Goal: Transaction & Acquisition: Purchase product/service

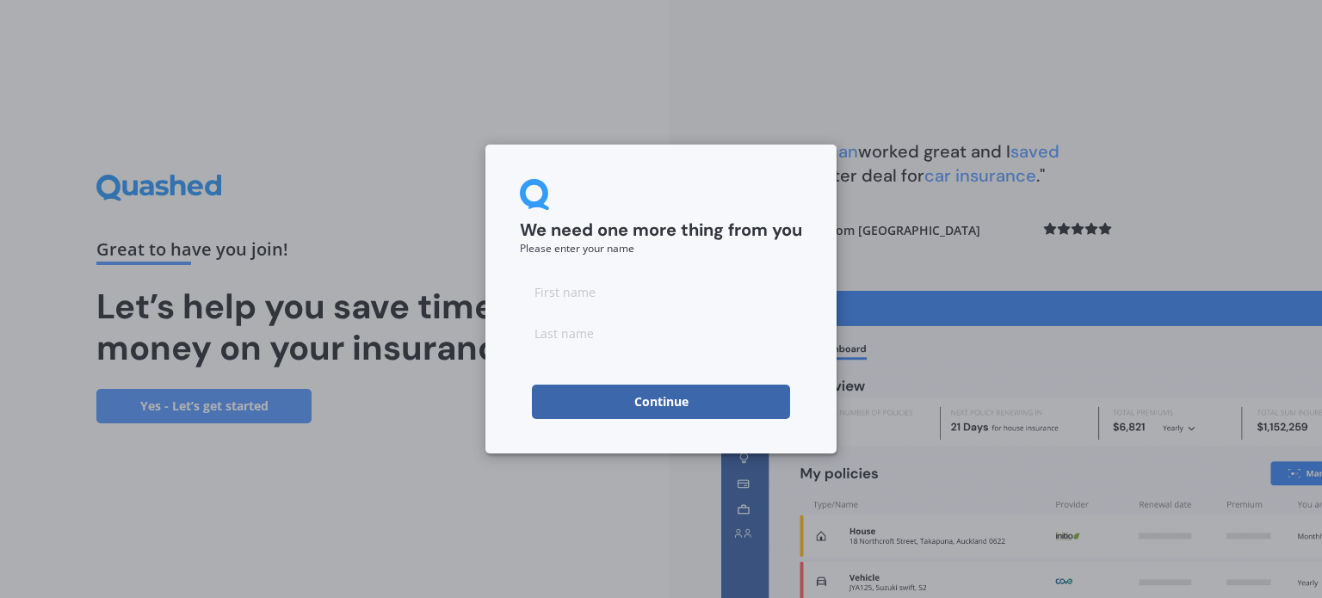
click at [583, 295] on input at bounding box center [661, 292] width 282 height 34
type input "[PERSON_NAME]"
type input "Ho"
click at [560, 403] on button "Continue" at bounding box center [661, 402] width 258 height 34
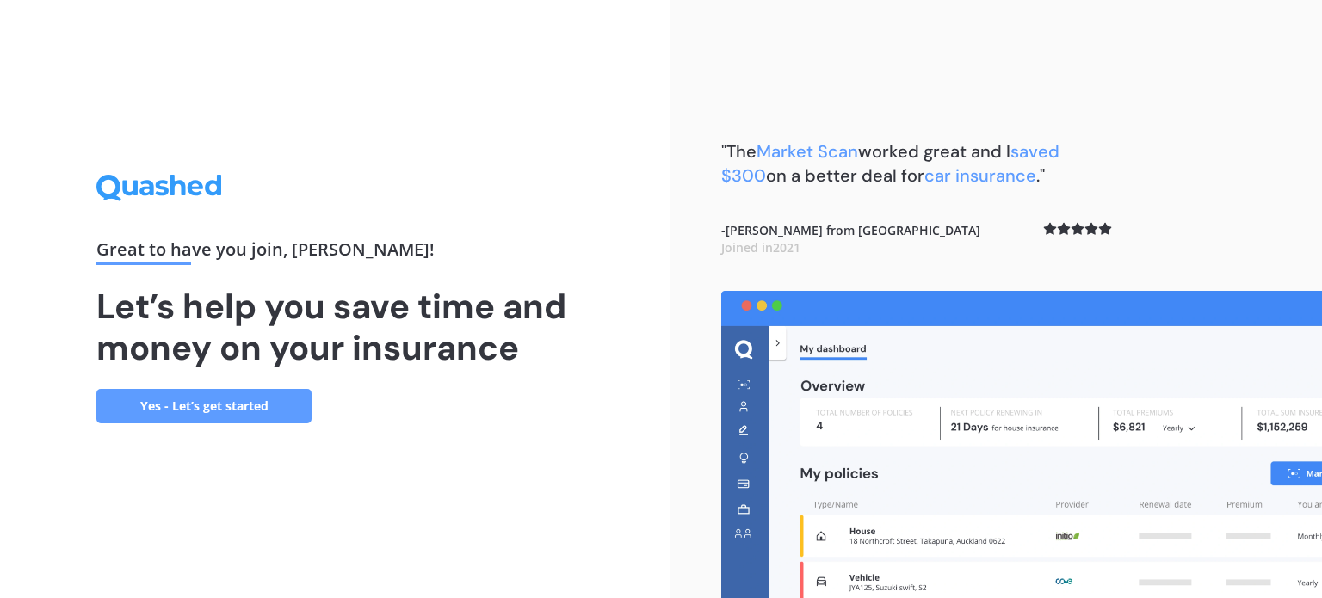
click at [215, 416] on link "Yes - Let’s get started" at bounding box center [203, 406] width 215 height 34
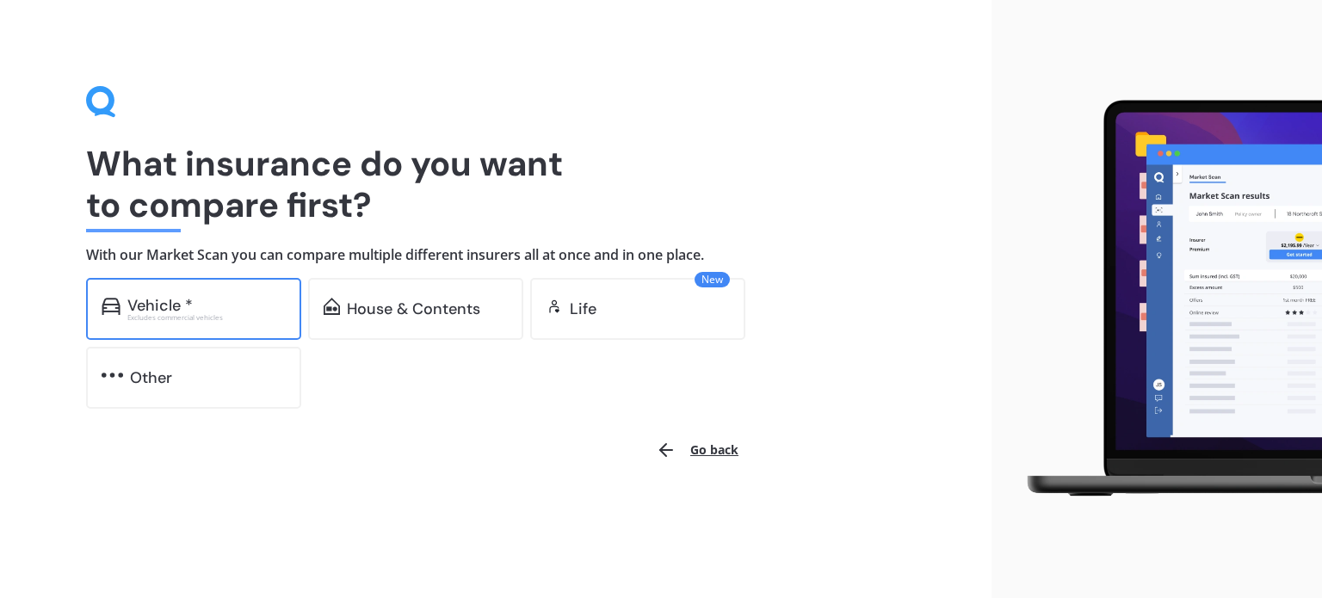
click at [145, 314] on div "Excludes commercial vehicles" at bounding box center [206, 317] width 158 height 7
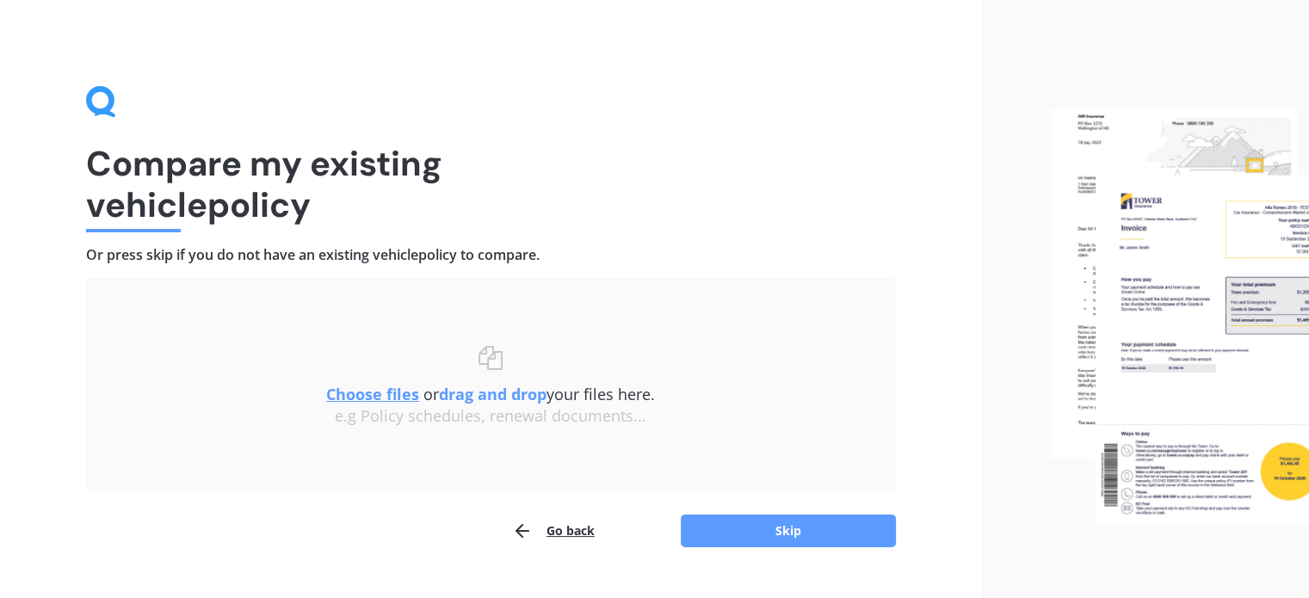
click at [547, 528] on button "Go back" at bounding box center [553, 531] width 83 height 34
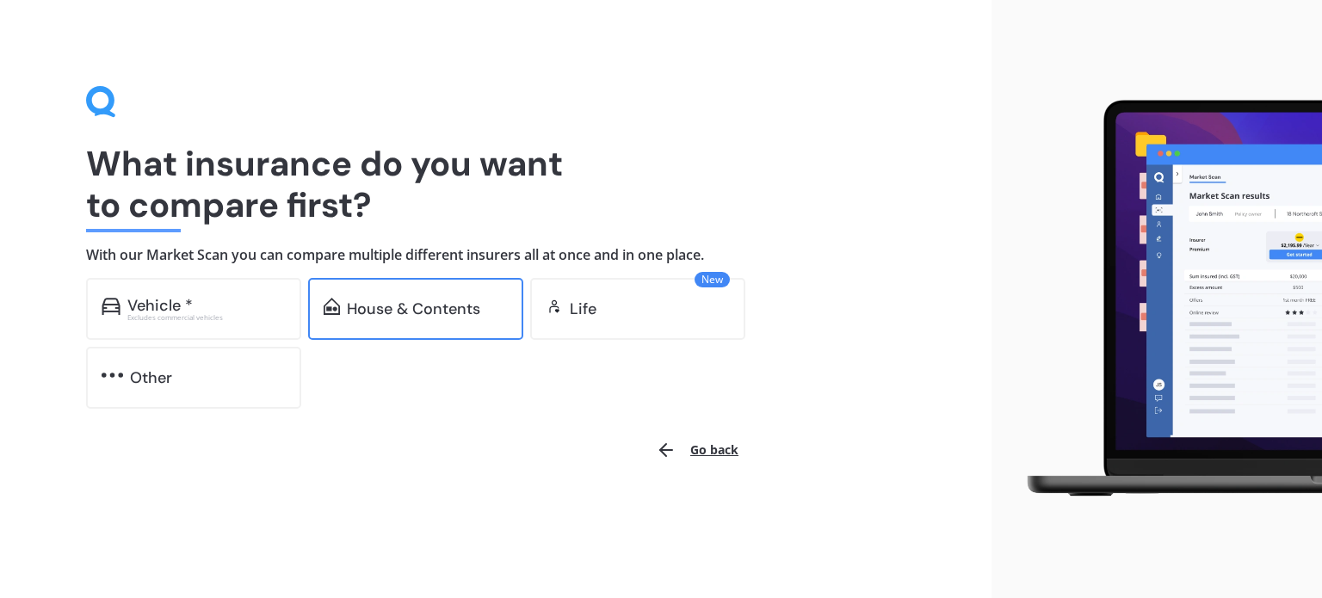
click at [401, 281] on div "House & Contents" at bounding box center [415, 309] width 215 height 62
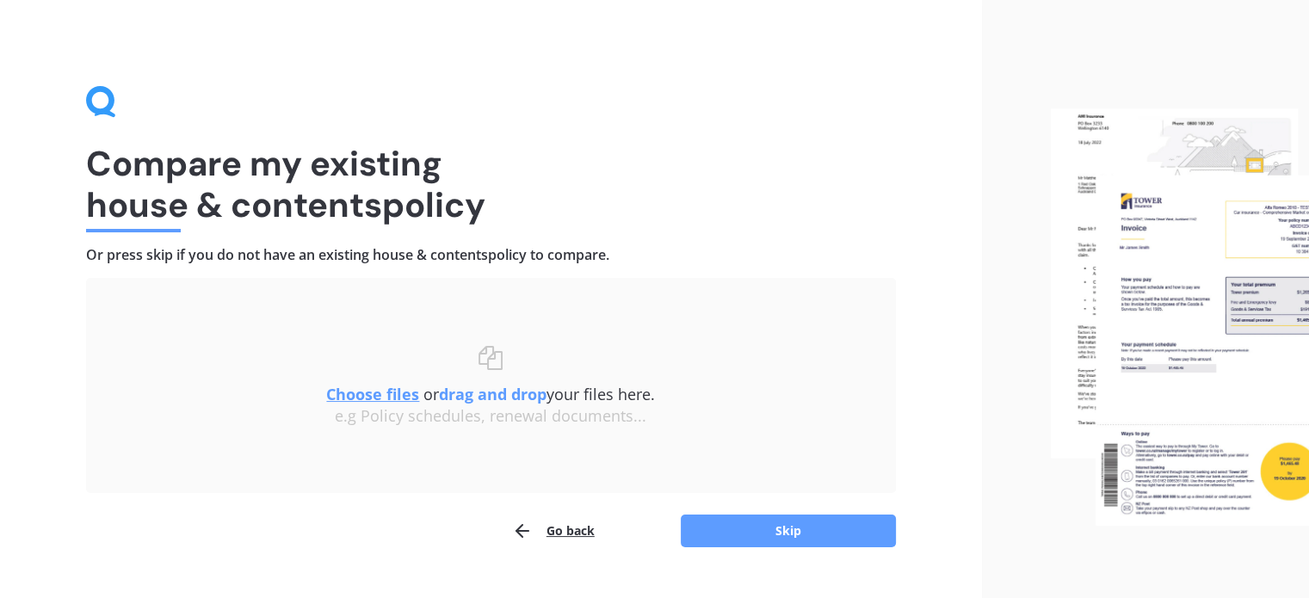
scroll to position [35, 0]
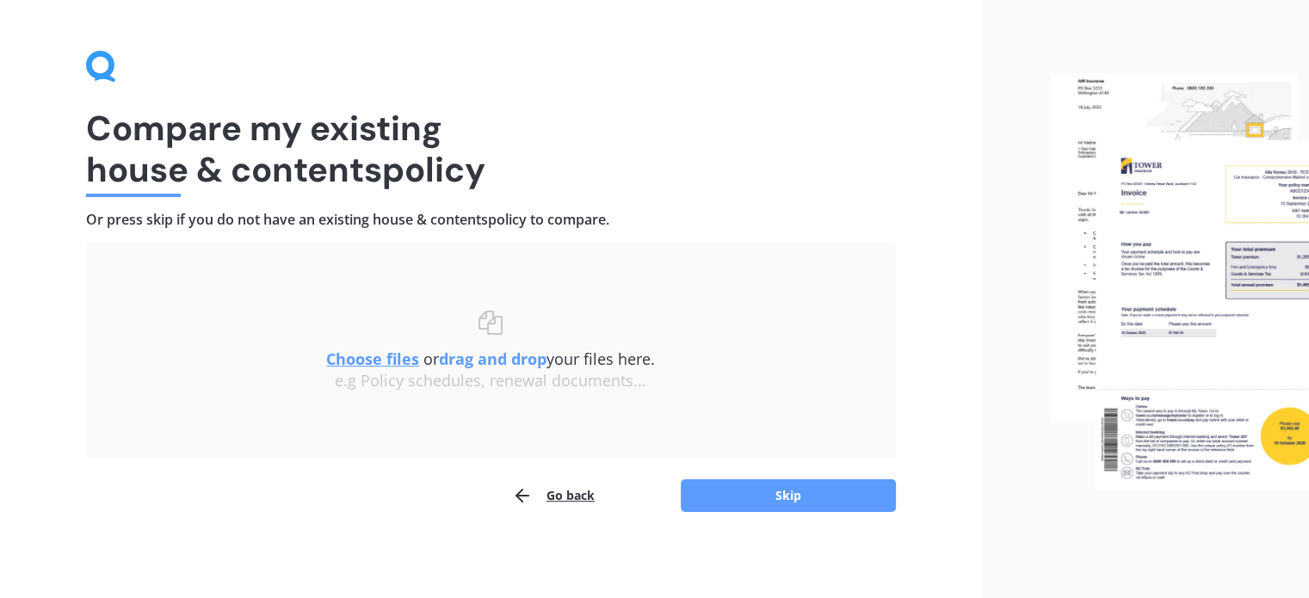
click at [365, 344] on div "Choose files or drag and drop your files here. Choose files or photos e.g Polic…" at bounding box center [491, 351] width 741 height 80
click at [368, 353] on u "Choose files" at bounding box center [372, 359] width 93 height 21
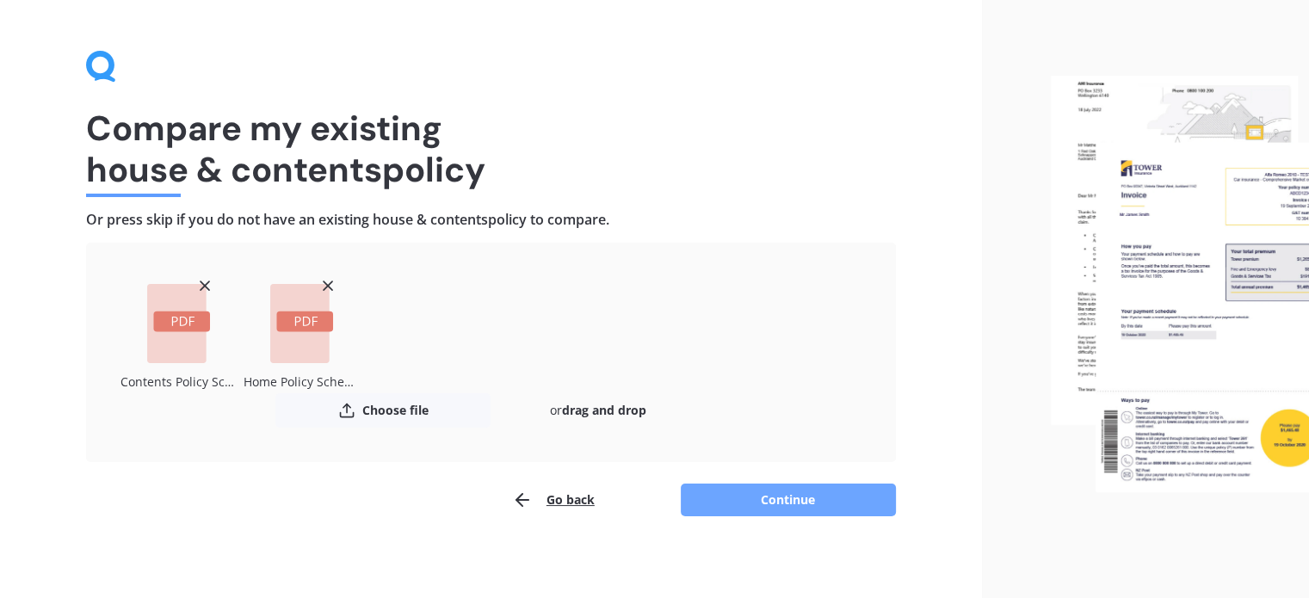
click at [794, 491] on button "Continue" at bounding box center [788, 500] width 215 height 33
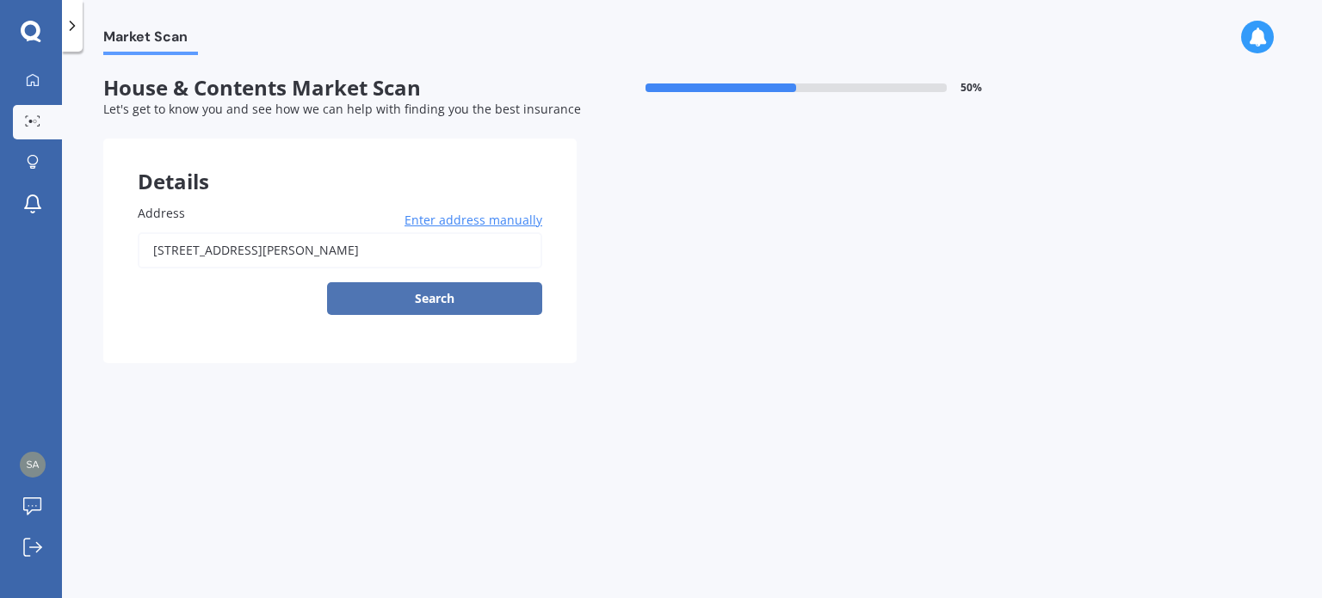
click at [477, 285] on button "Search" at bounding box center [434, 298] width 215 height 33
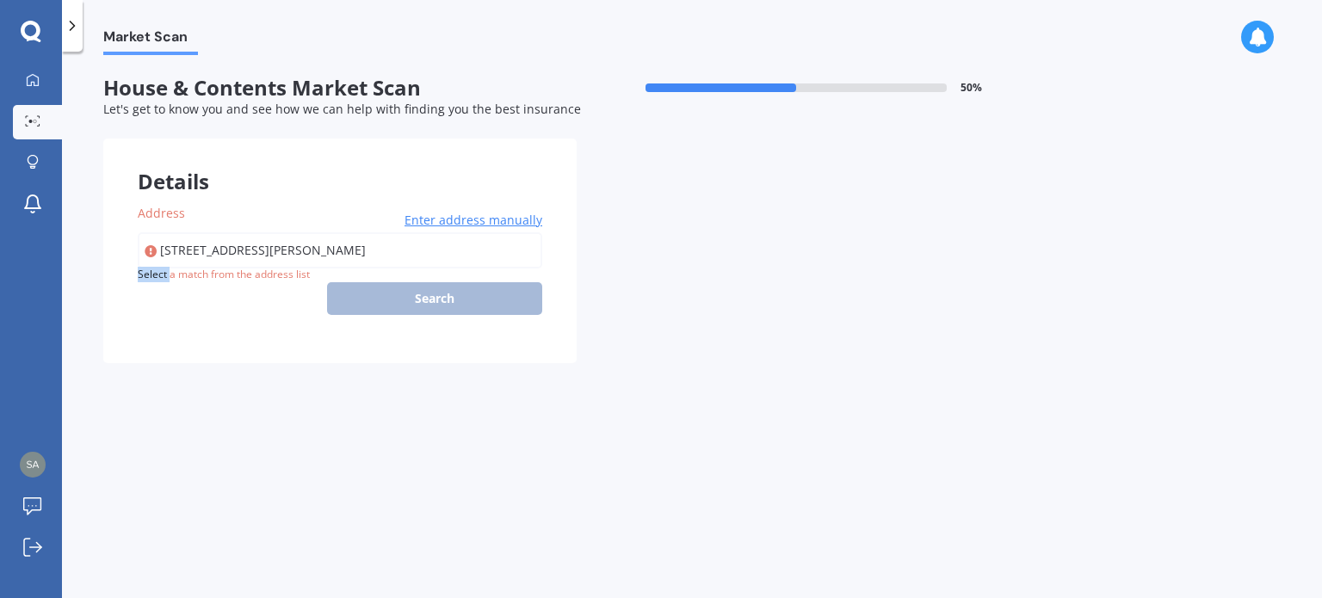
click at [477, 285] on div "[STREET_ADDRESS][PERSON_NAME] 1025 Enter address manually Search" at bounding box center [340, 273] width 405 height 83
type input "[STREET_ADDRESS][PERSON_NAME][PERSON_NAME]"
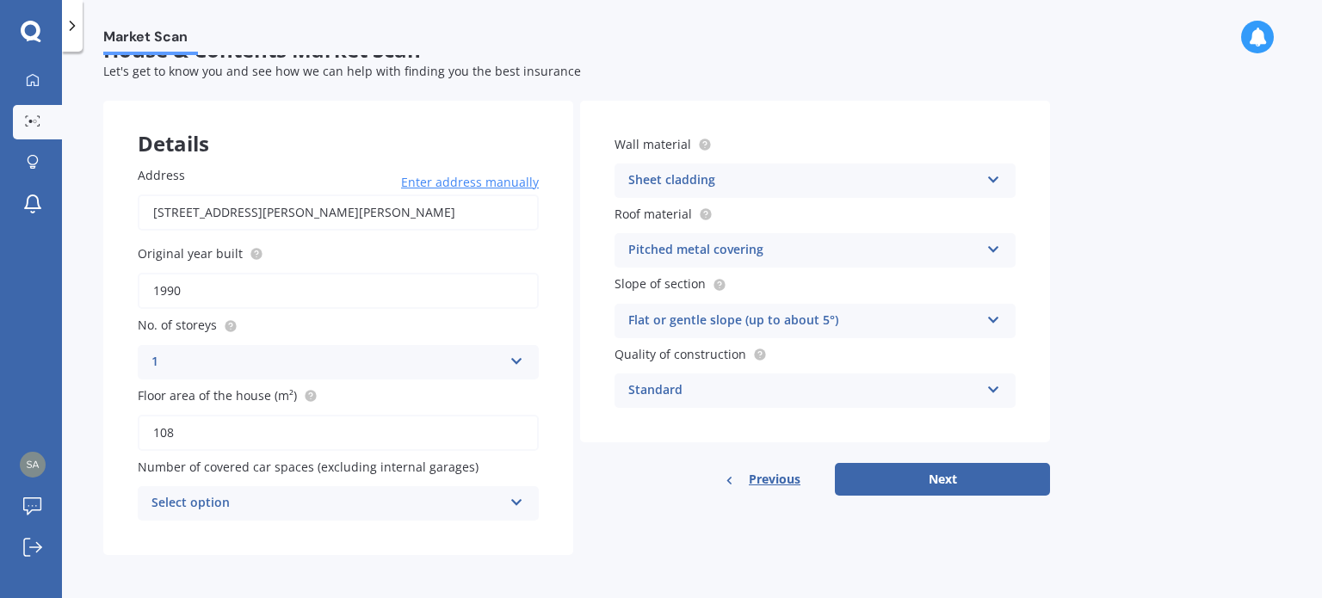
scroll to position [38, 0]
click at [858, 481] on button "Next" at bounding box center [942, 479] width 215 height 33
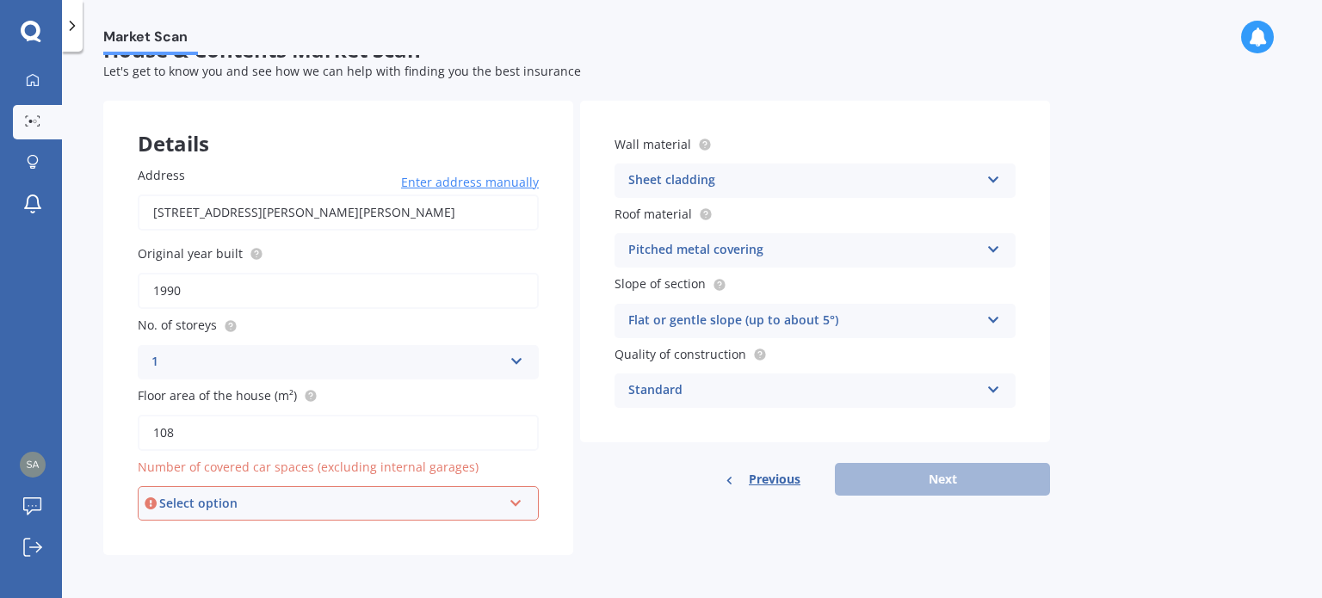
click at [442, 510] on div "Select option" at bounding box center [330, 503] width 343 height 19
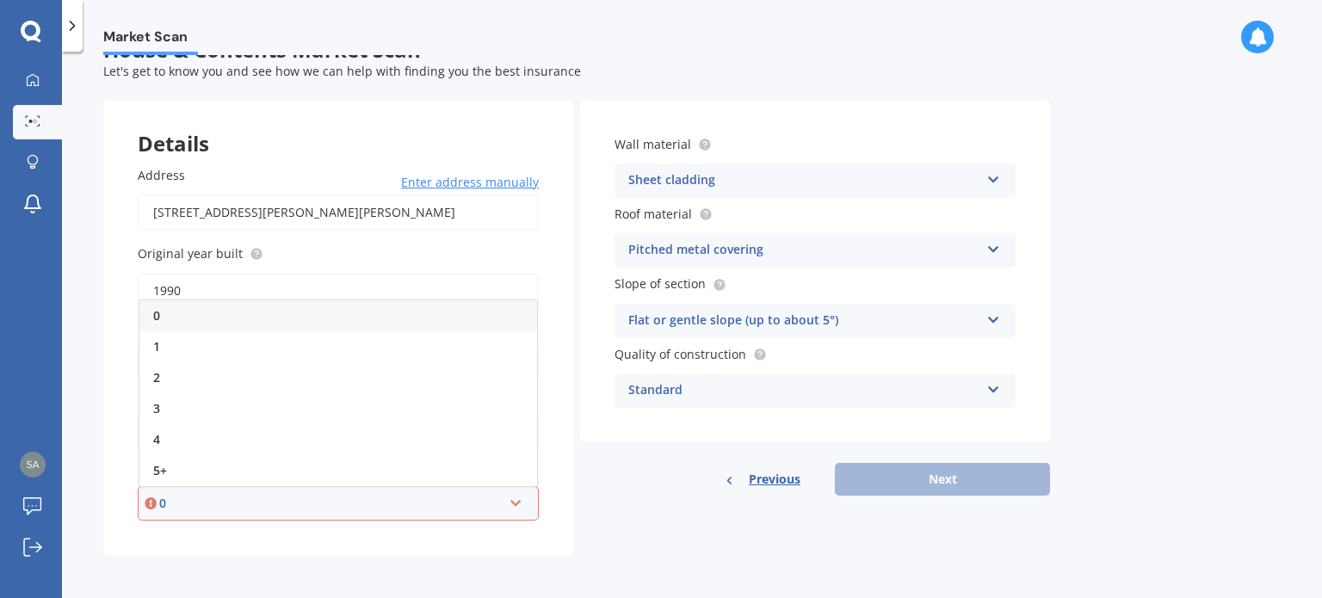
click at [335, 325] on div "0" at bounding box center [338, 315] width 398 height 31
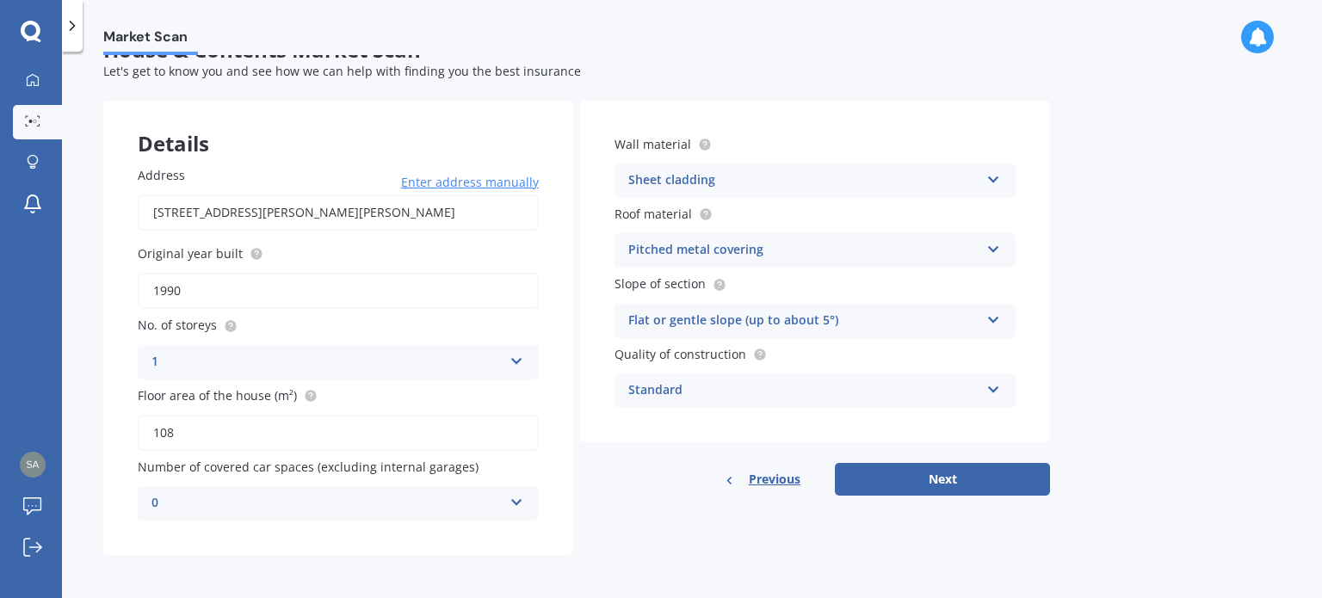
click at [865, 194] on div "Sheet cladding Artificial weatherboard/plank cladding Blockwork Brick veneer Do…" at bounding box center [815, 181] width 401 height 34
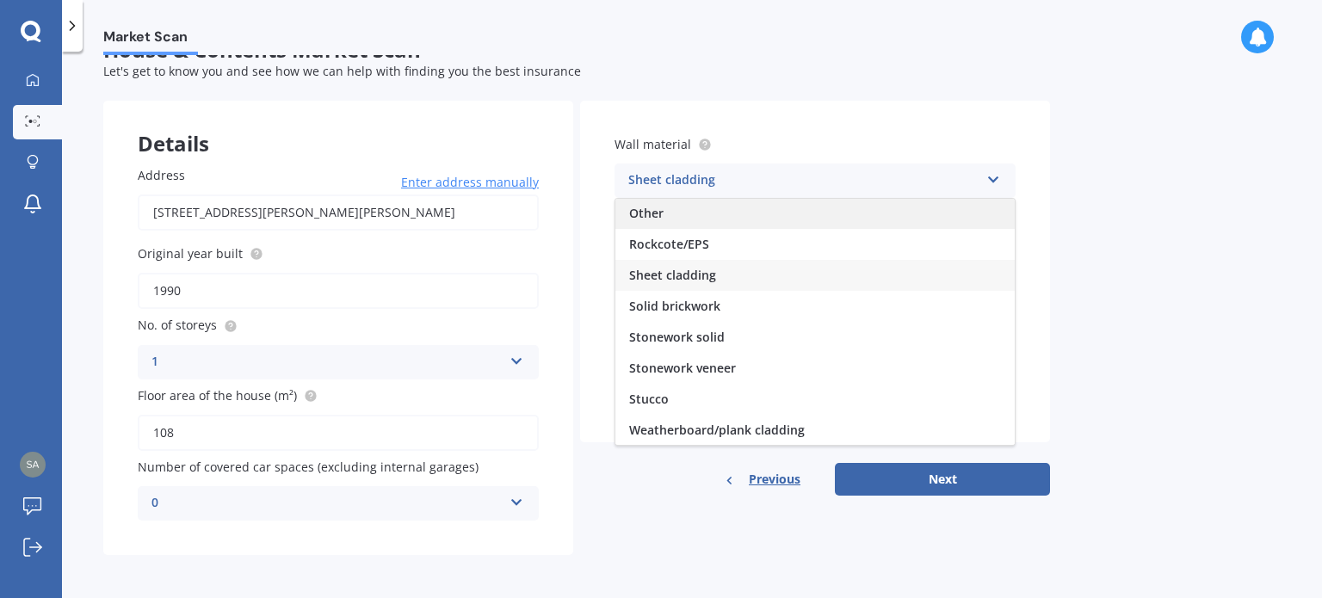
scroll to position [0, 0]
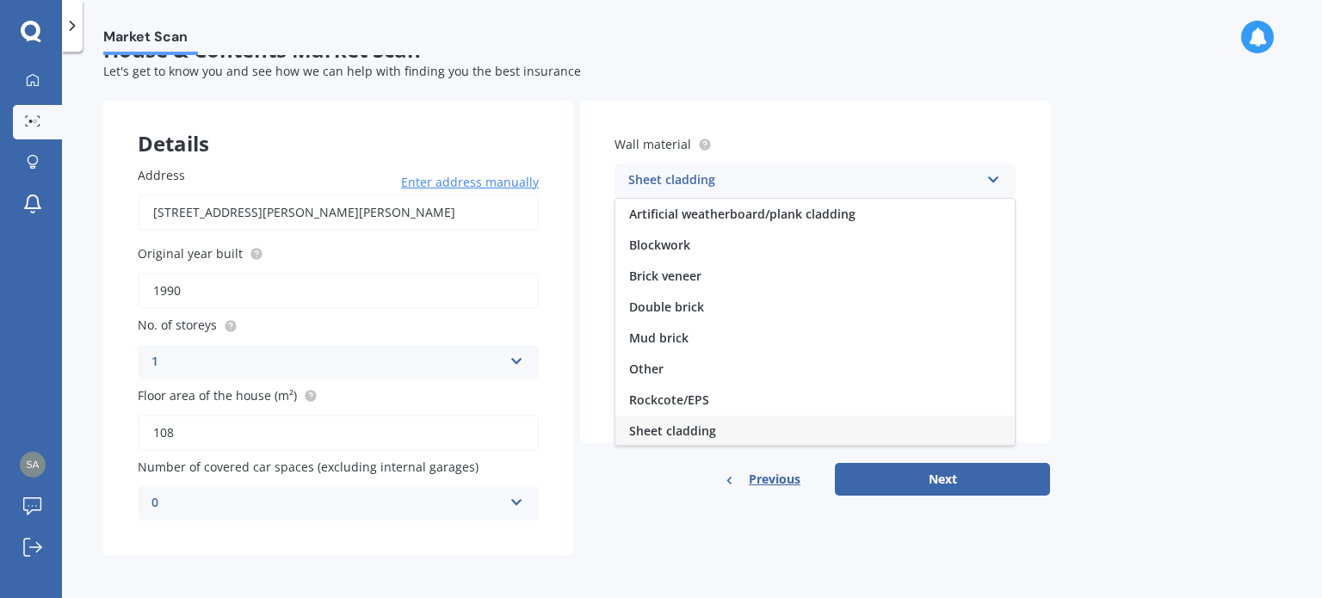
click at [1248, 330] on div "Market Scan House & Contents Market Scan 50 % Let's get to know you and see how…" at bounding box center [692, 328] width 1260 height 547
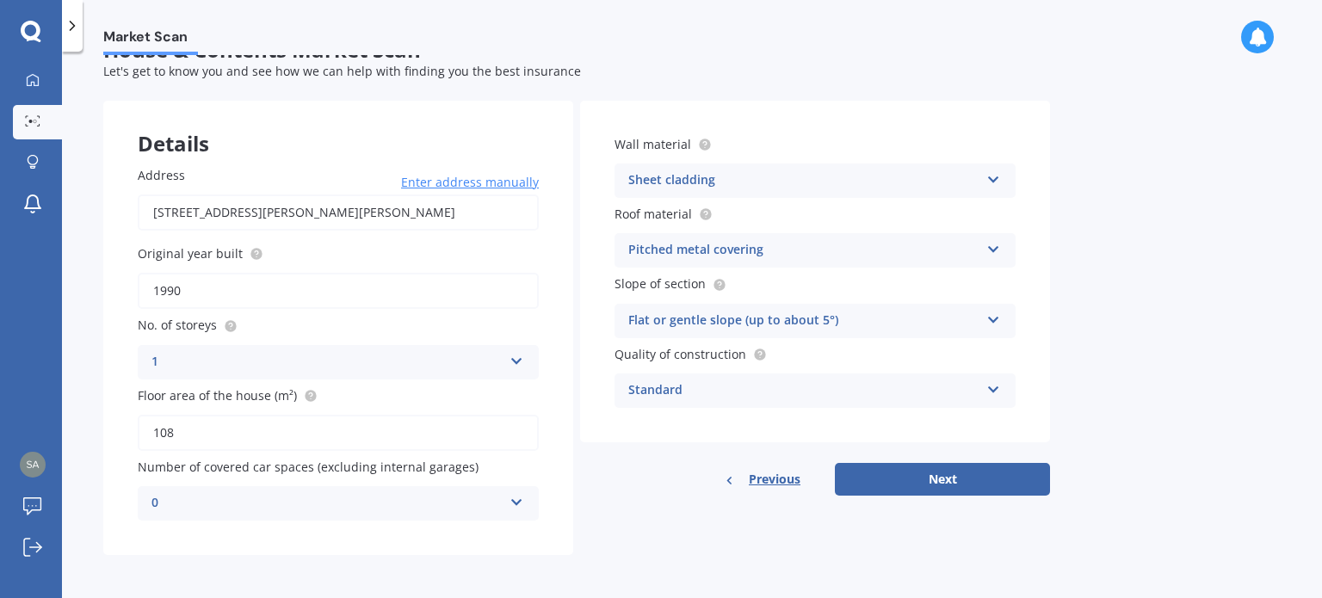
scroll to position [38, 0]
click at [957, 476] on button "Next" at bounding box center [942, 479] width 215 height 33
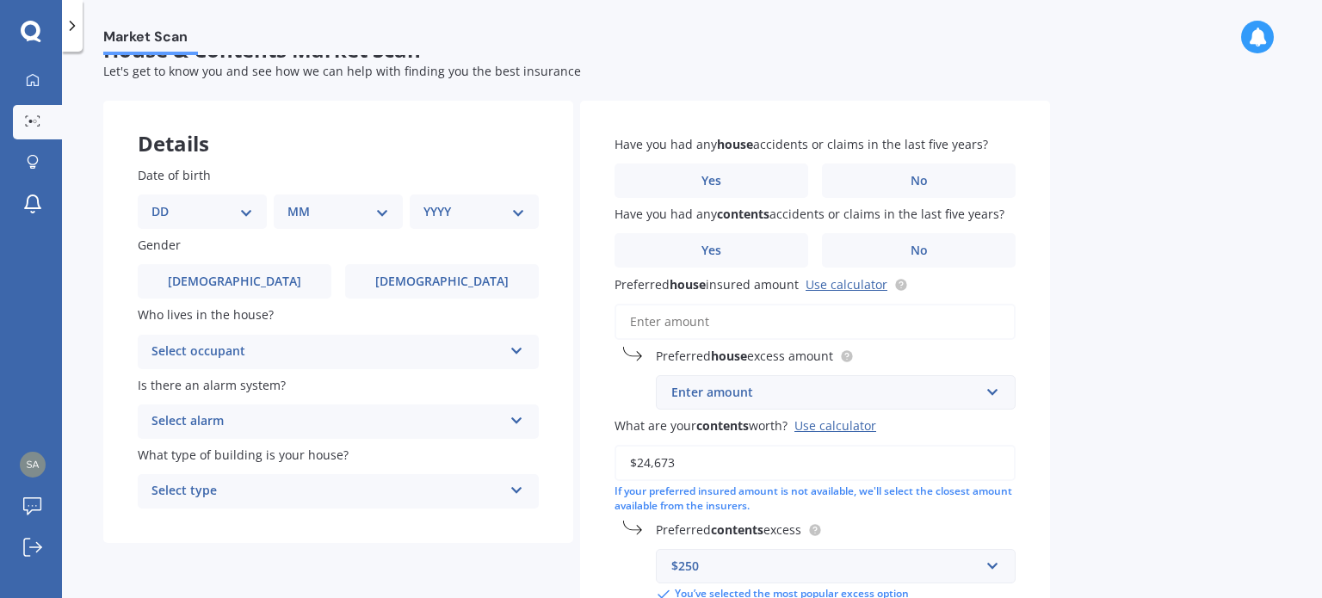
scroll to position [0, 0]
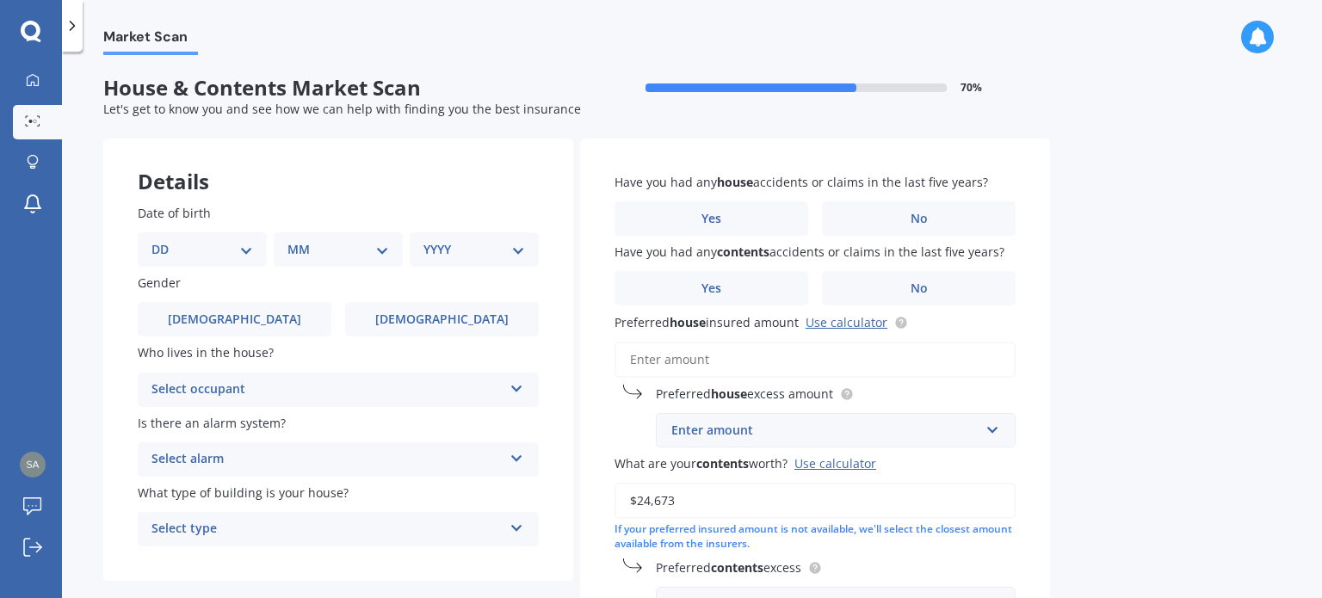
click at [248, 251] on select "DD 01 02 03 04 05 06 07 08 09 10 11 12 13 14 15 16 17 18 19 20 21 22 23 24 25 2…" at bounding box center [202, 249] width 102 height 19
select select "19"
click at [165, 240] on select "DD 01 02 03 04 05 06 07 08 09 10 11 12 13 14 15 16 17 18 19 20 21 22 23 24 25 2…" at bounding box center [202, 249] width 102 height 19
click at [310, 261] on div "MM 01 02 03 04 05 06 07 08 09 10 11 12" at bounding box center [342, 249] width 122 height 34
click at [311, 251] on select "MM 01 02 03 04 05 06 07 08 09 10 11 12" at bounding box center [341, 249] width 95 height 19
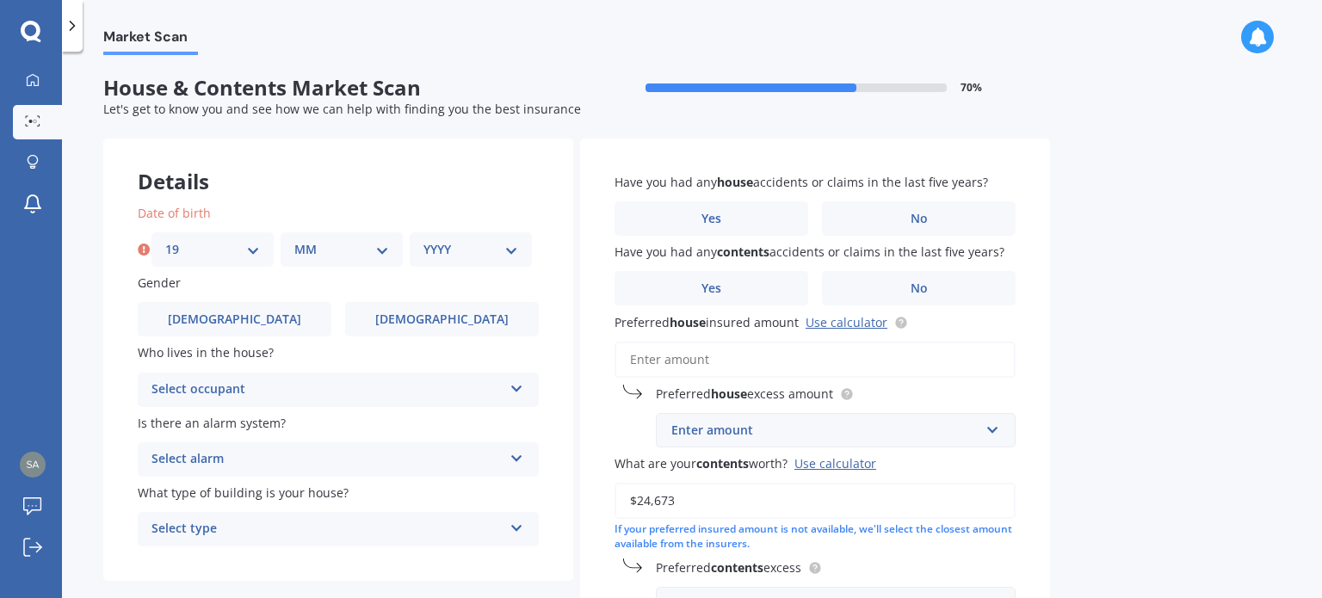
select select "03"
click at [294, 240] on select "MM 01 02 03 04 05 06 07 08 09 10 11 12" at bounding box center [341, 249] width 95 height 19
click at [442, 254] on select "YYYY 2009 2008 2007 2006 2005 2004 2003 2002 2001 2000 1999 1998 1997 1996 1995…" at bounding box center [470, 249] width 95 height 19
select select "1994"
click at [423, 240] on select "YYYY 2009 2008 2007 2006 2005 2004 2003 2002 2001 2000 1999 1998 1997 1996 1995…" at bounding box center [470, 249] width 95 height 19
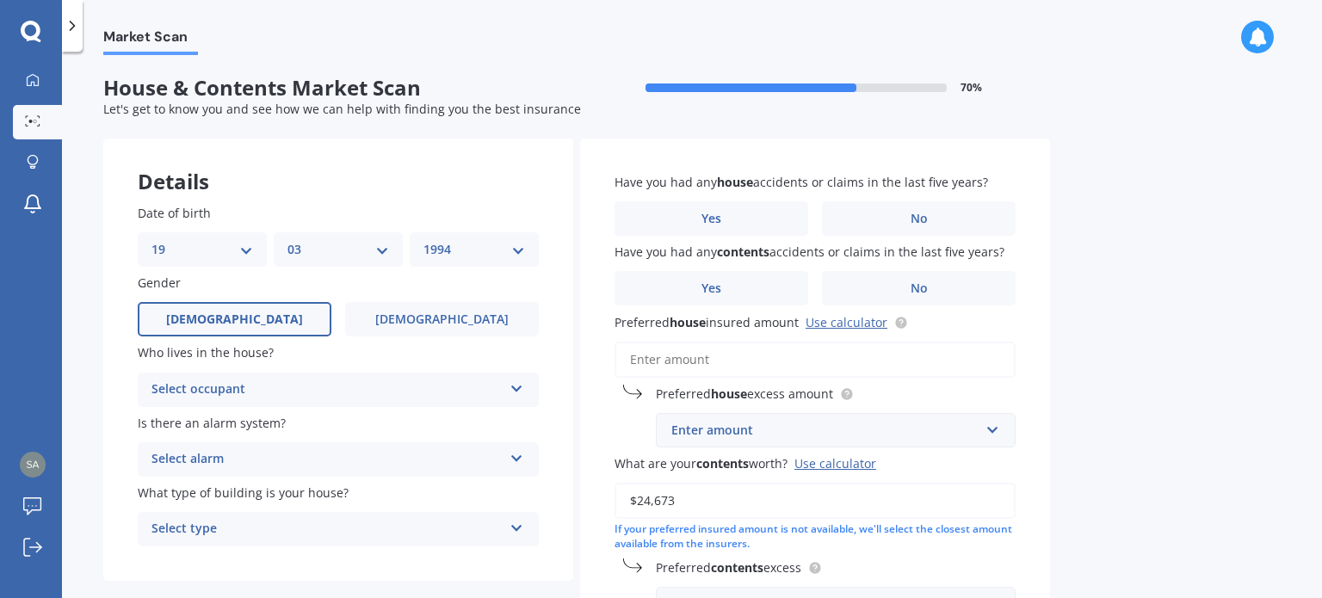
click at [239, 312] on span "[DEMOGRAPHIC_DATA]" at bounding box center [234, 319] width 137 height 15
click at [0, 0] on input "[DEMOGRAPHIC_DATA]" at bounding box center [0, 0] width 0 height 0
click at [288, 405] on div "Select occupant Owner Owner + Boarder" at bounding box center [338, 390] width 401 height 34
click at [275, 430] on div "Owner" at bounding box center [338, 423] width 399 height 31
click at [262, 364] on div "Who lives in the house? Owner Owner Owner + Boarder" at bounding box center [338, 374] width 401 height 63
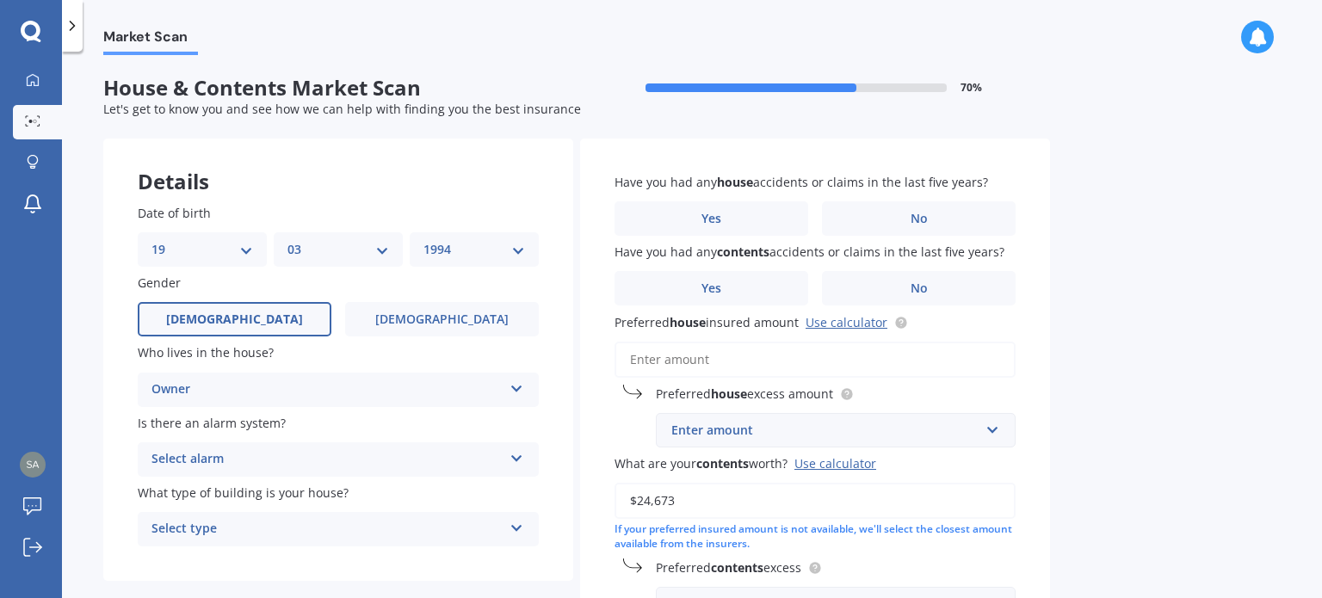
click at [271, 471] on div "Select alarm Yes, monitored Yes, not monitored No" at bounding box center [338, 459] width 401 height 34
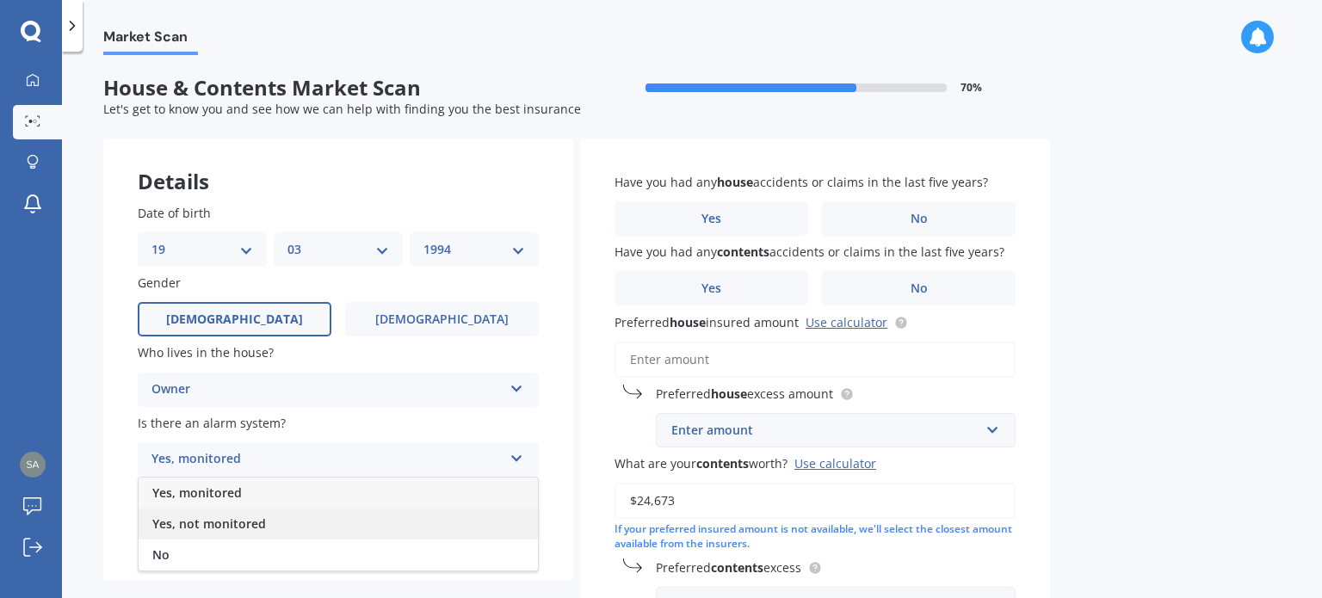
click at [248, 536] on div "Yes, not monitored" at bounding box center [338, 524] width 399 height 31
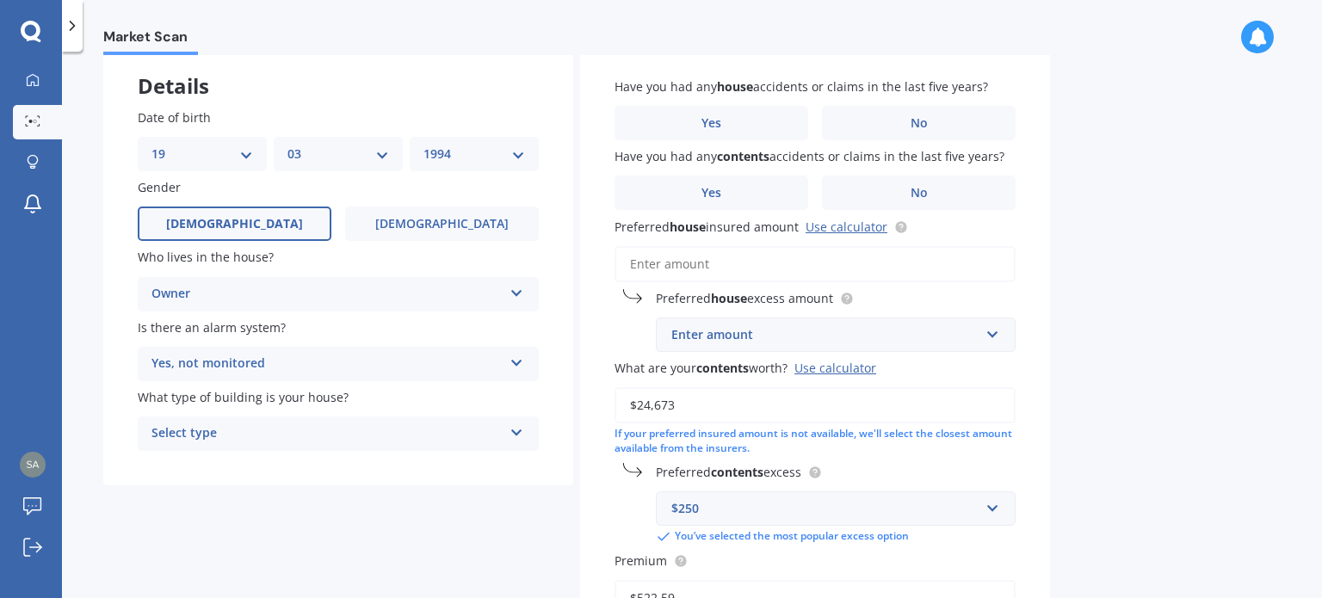
scroll to position [99, 0]
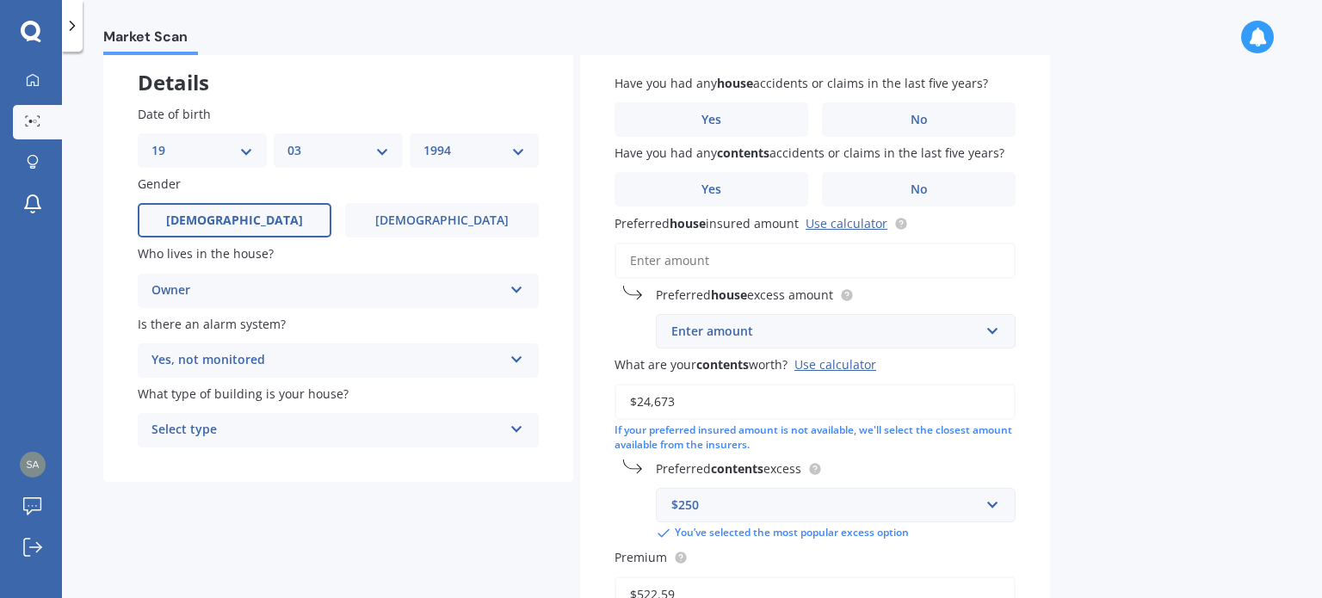
click at [263, 372] on div "Yes, not monitored Yes, monitored Yes, not monitored No" at bounding box center [338, 360] width 401 height 34
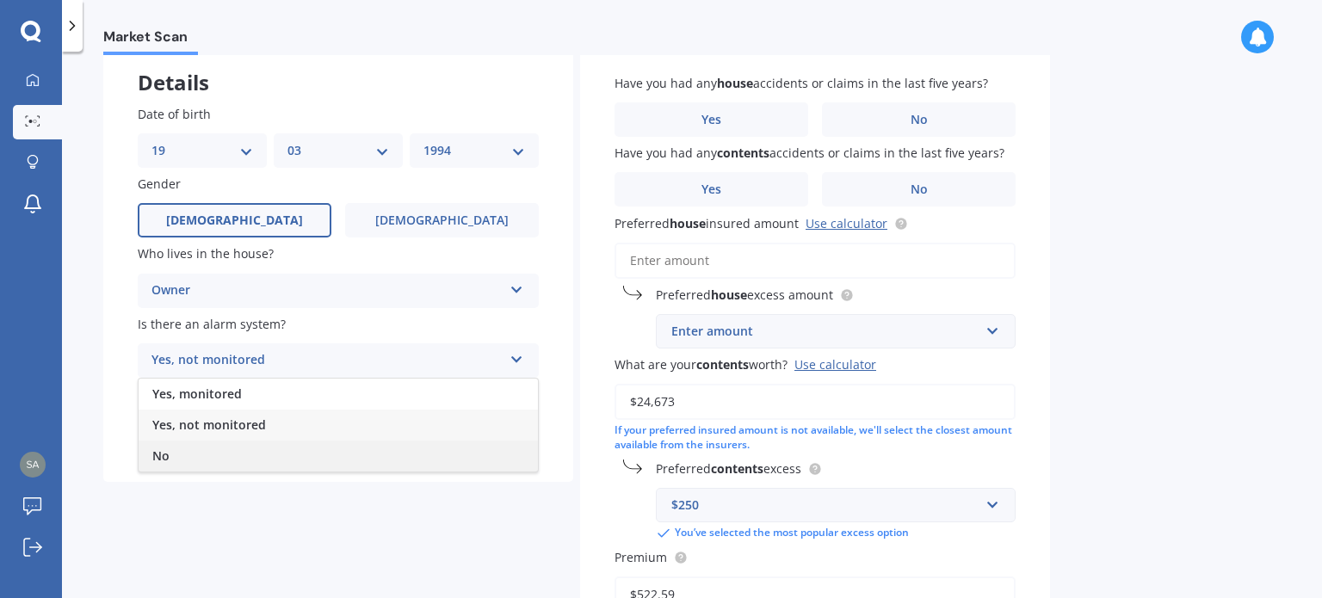
click at [262, 456] on div "No" at bounding box center [338, 456] width 399 height 31
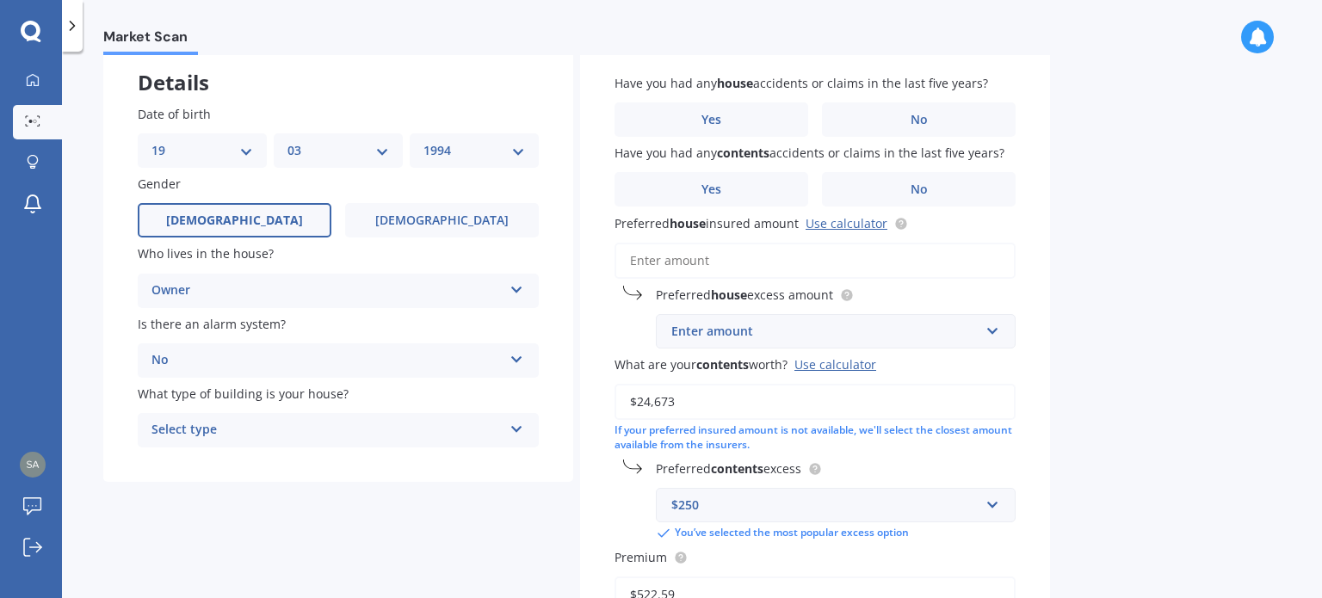
click at [285, 429] on div "Select type" at bounding box center [326, 430] width 351 height 21
click at [272, 471] on div "Freestanding" at bounding box center [338, 463] width 399 height 31
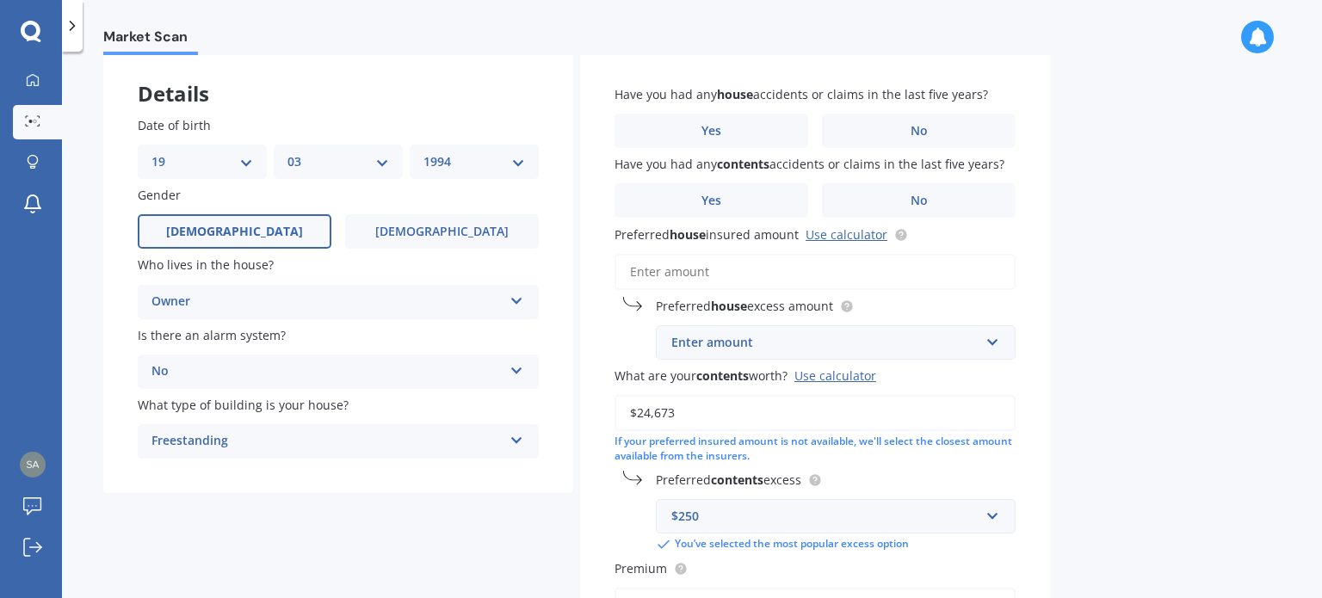
scroll to position [83, 0]
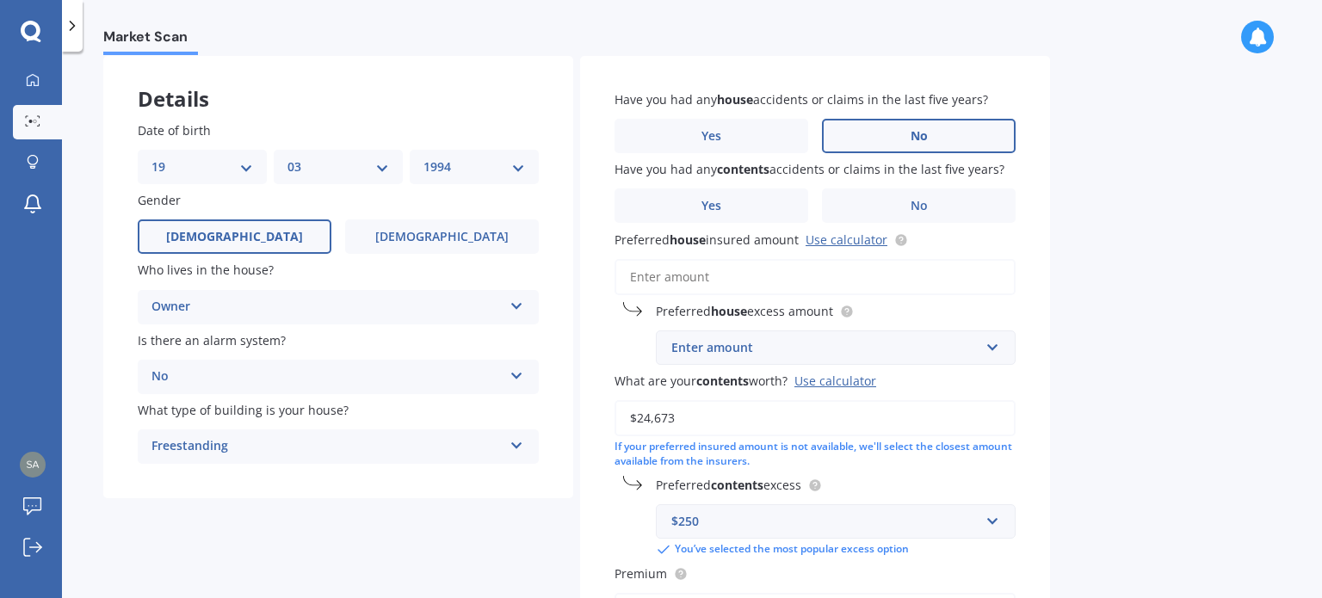
click at [829, 143] on label "No" at bounding box center [919, 136] width 194 height 34
click at [0, 0] on input "No" at bounding box center [0, 0] width 0 height 0
click at [841, 192] on label "No" at bounding box center [919, 206] width 194 height 34
click at [0, 0] on input "No" at bounding box center [0, 0] width 0 height 0
click at [847, 264] on input "Preferred house insured amount Use calculator" at bounding box center [815, 277] width 401 height 36
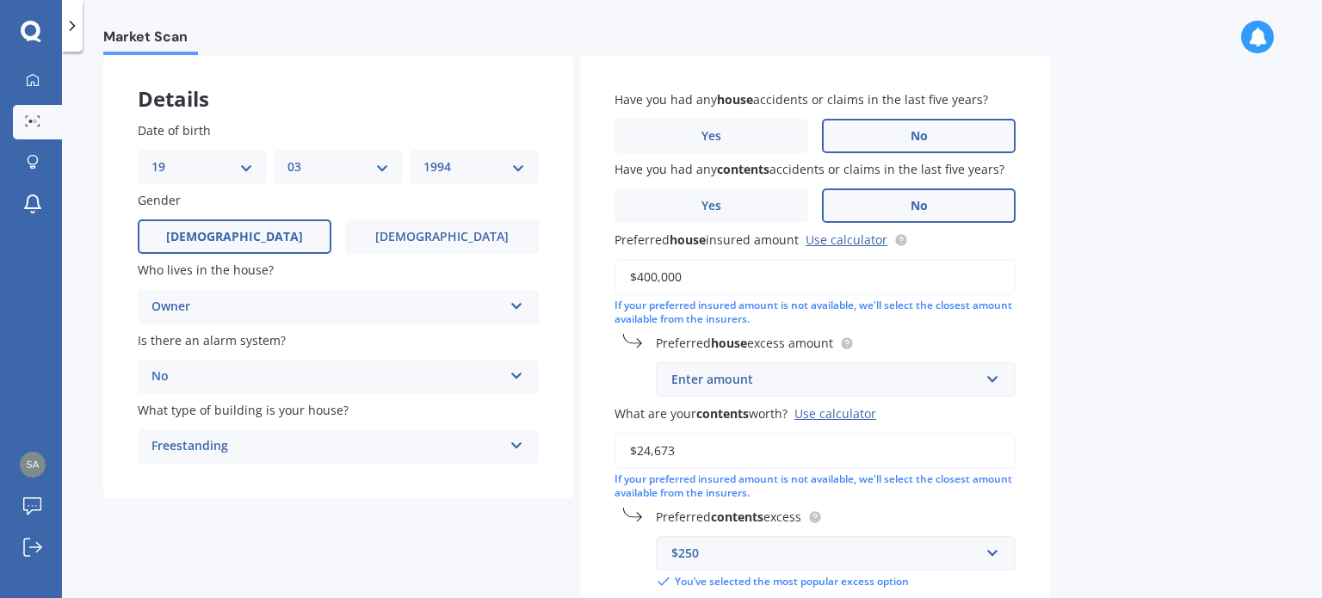
type input "$400,000"
click at [1122, 454] on div "Market Scan House & Contents Market Scan 70 % Let's get to know you and see how…" at bounding box center [692, 328] width 1260 height 547
click at [978, 368] on input "text" at bounding box center [830, 379] width 344 height 33
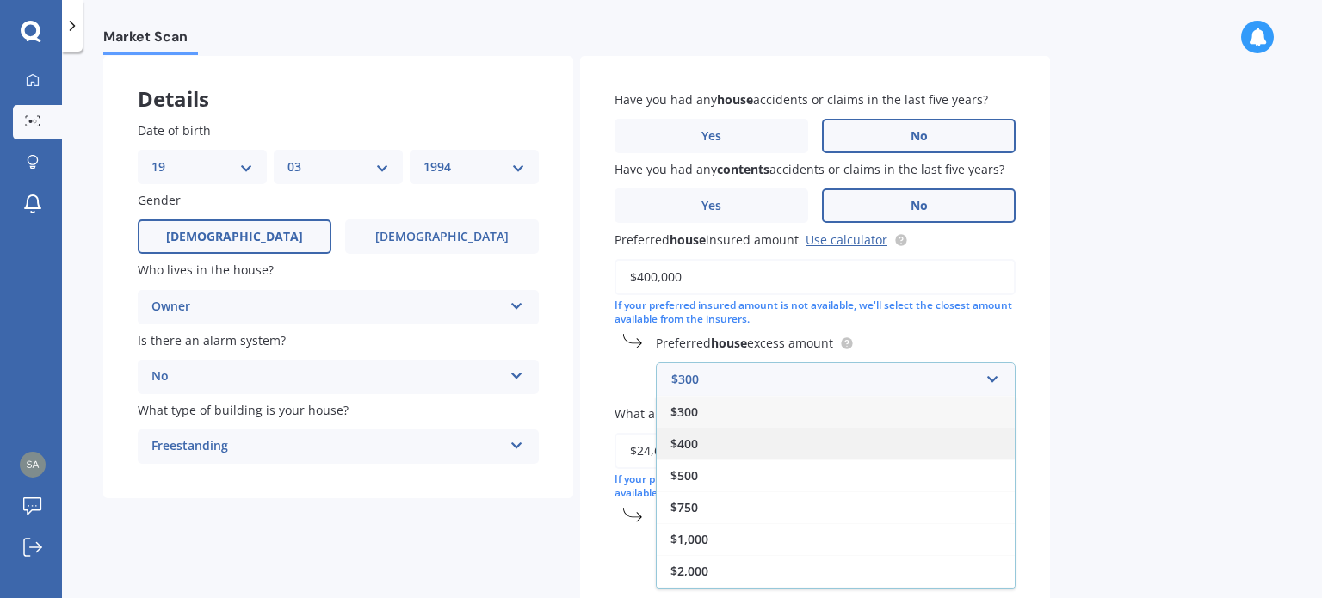
click at [709, 441] on div "$400" at bounding box center [836, 444] width 358 height 32
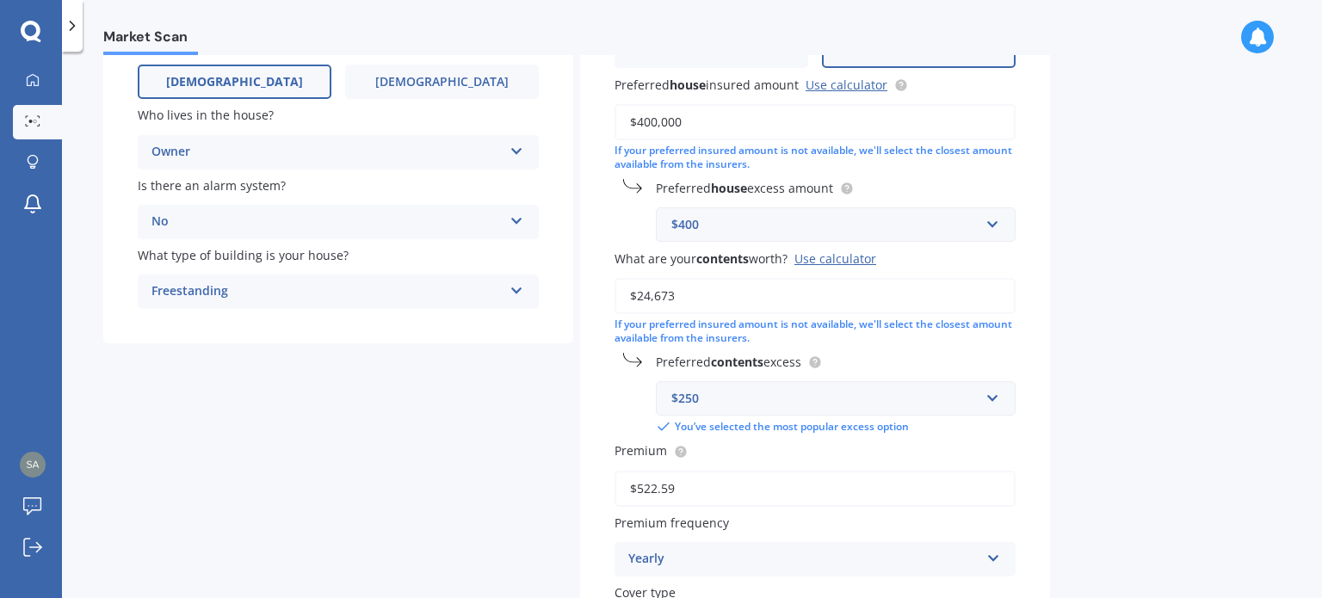
scroll to position [417, 0]
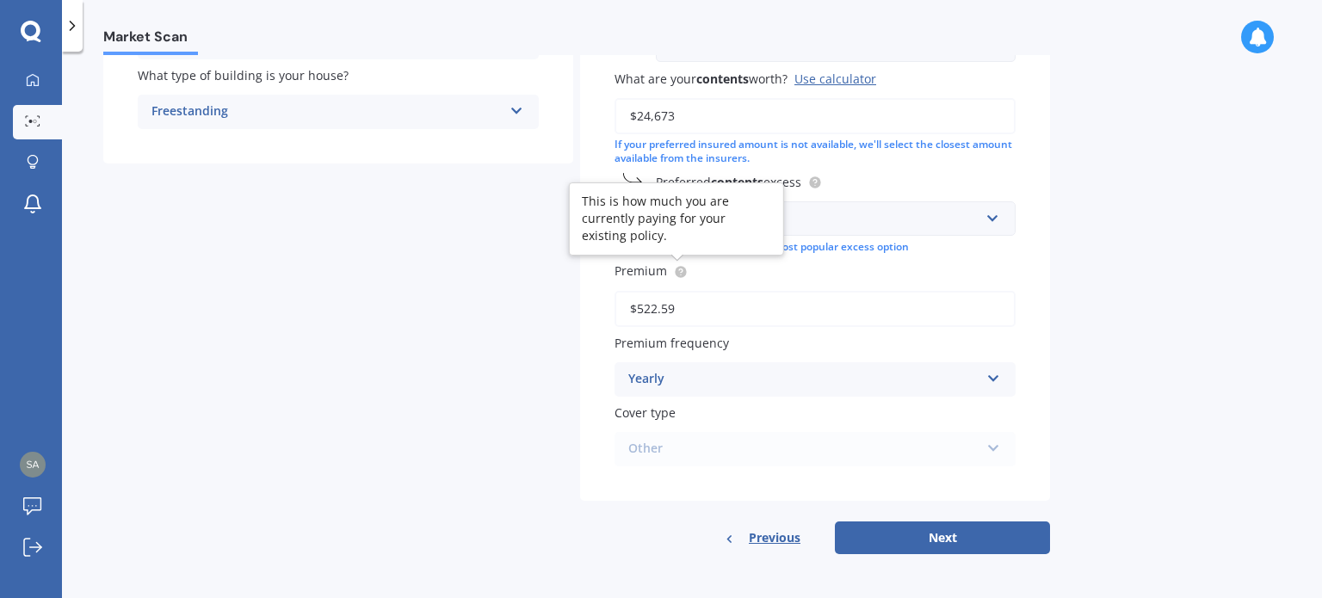
click at [679, 266] on circle at bounding box center [680, 271] width 11 height 11
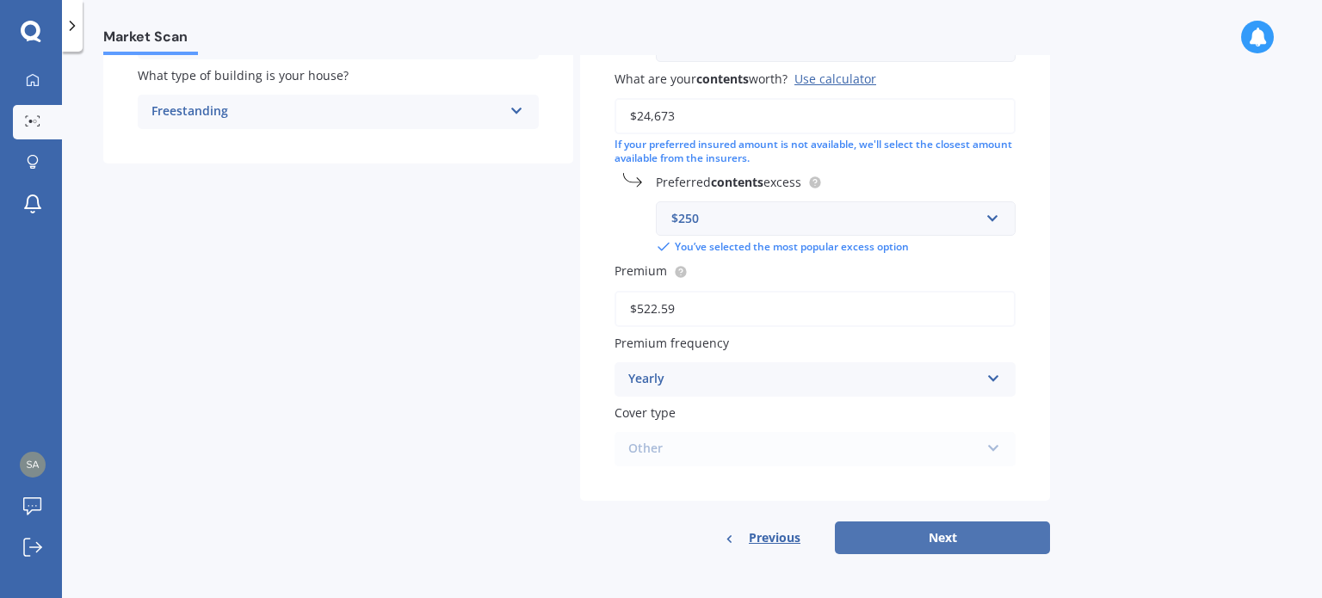
click at [877, 541] on button "Next" at bounding box center [942, 538] width 215 height 33
select select "19"
select select "03"
select select "1994"
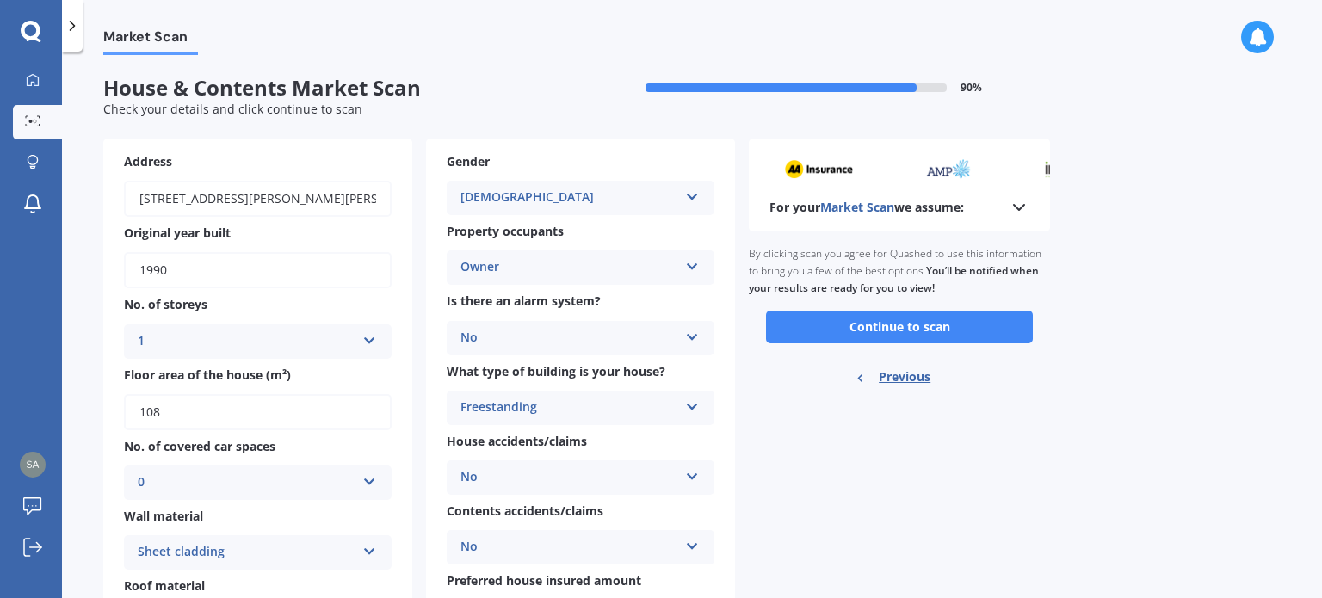
scroll to position [79, 0]
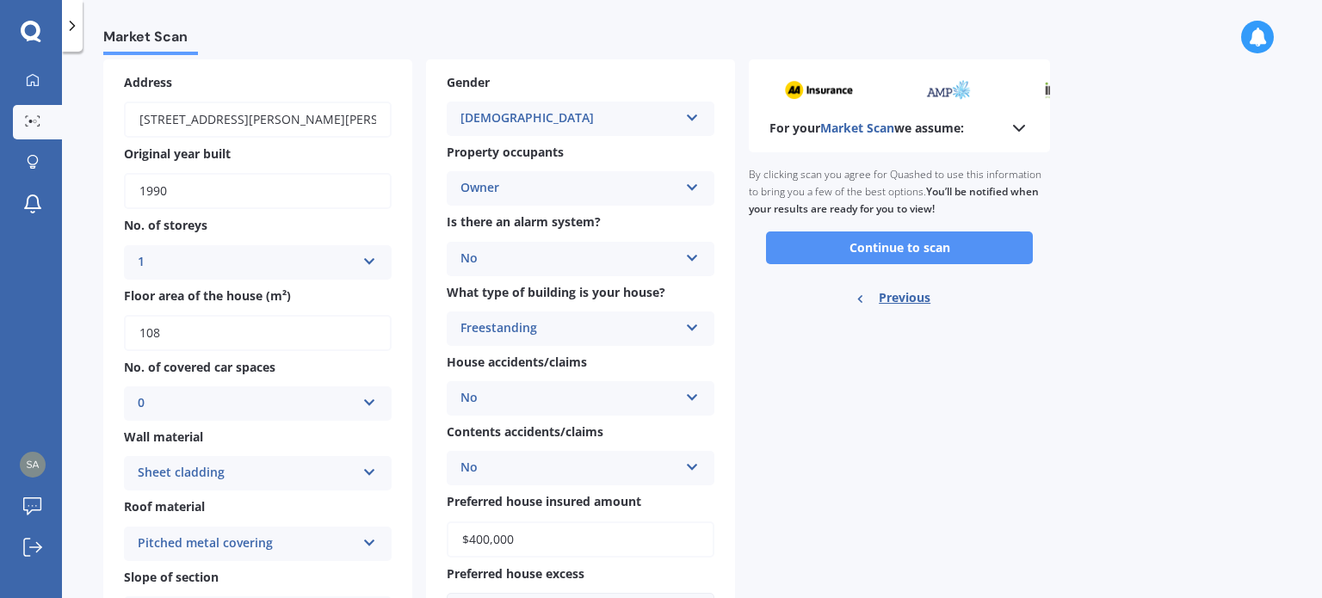
click at [825, 257] on button "Continue to scan" at bounding box center [899, 248] width 267 height 33
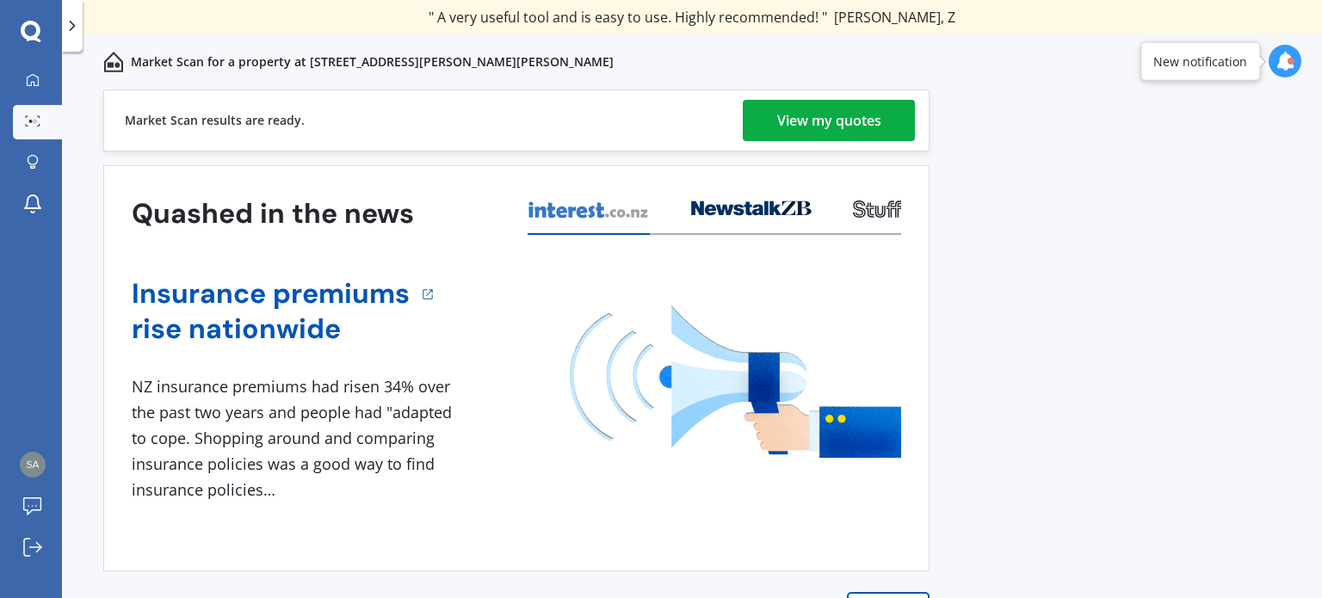
click at [806, 123] on div "View my quotes" at bounding box center [829, 120] width 104 height 41
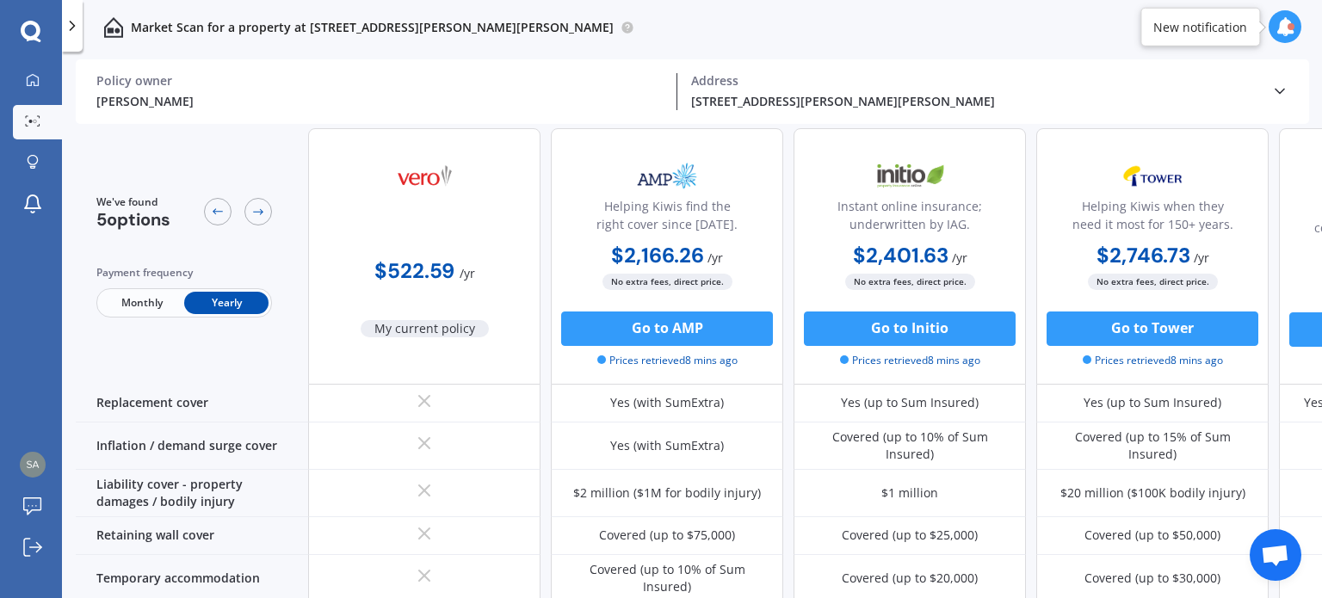
scroll to position [130, 0]
